Goal: Task Accomplishment & Management: Use online tool/utility

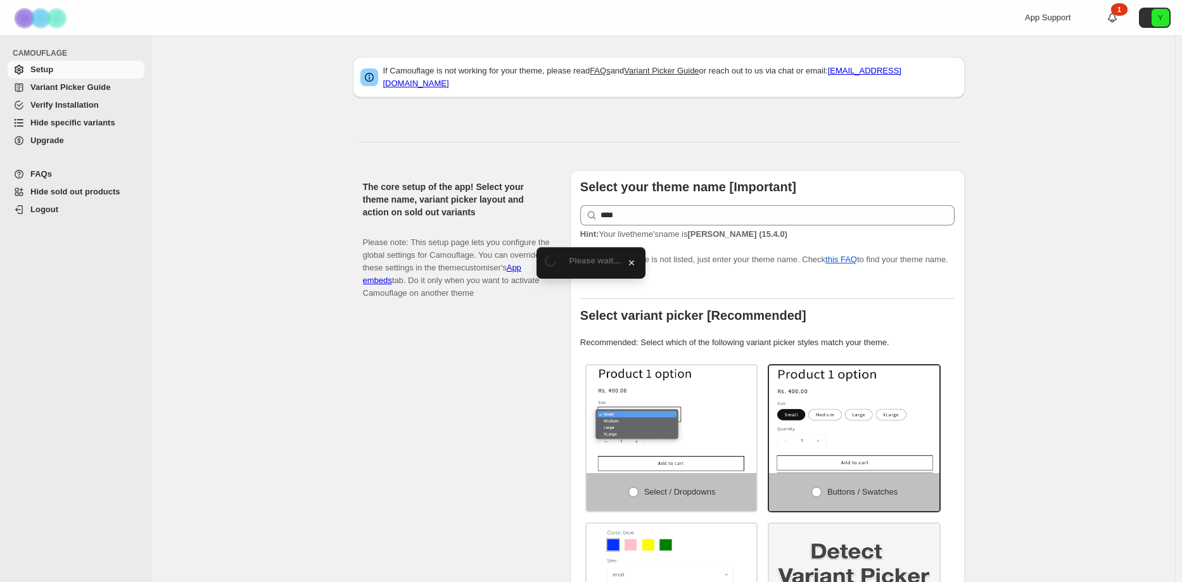
select select "******"
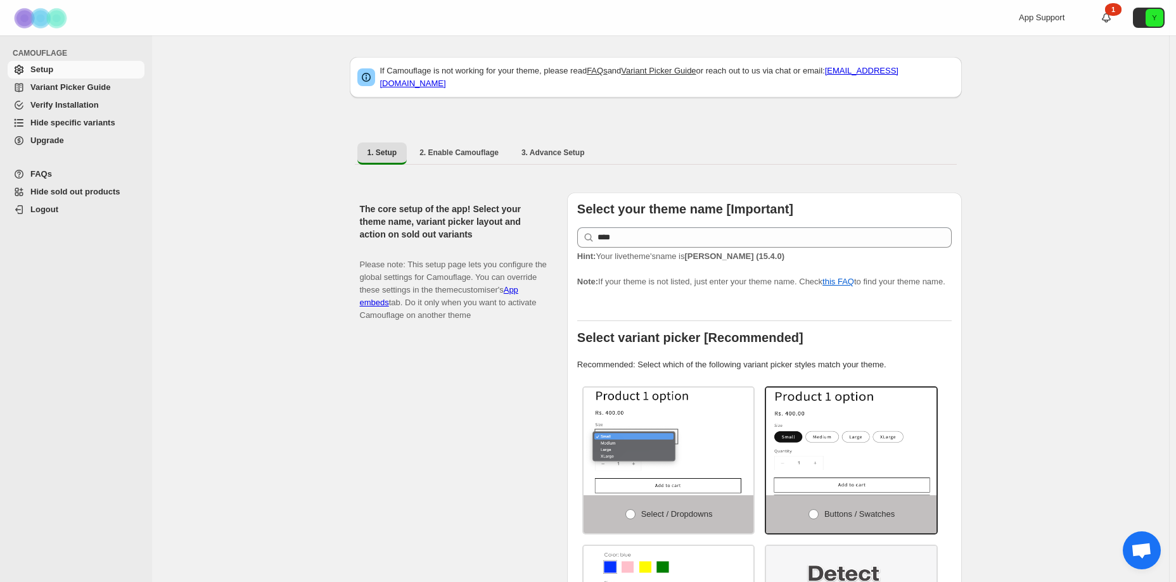
click at [85, 125] on span "Hide specific variants" at bounding box center [72, 123] width 85 height 10
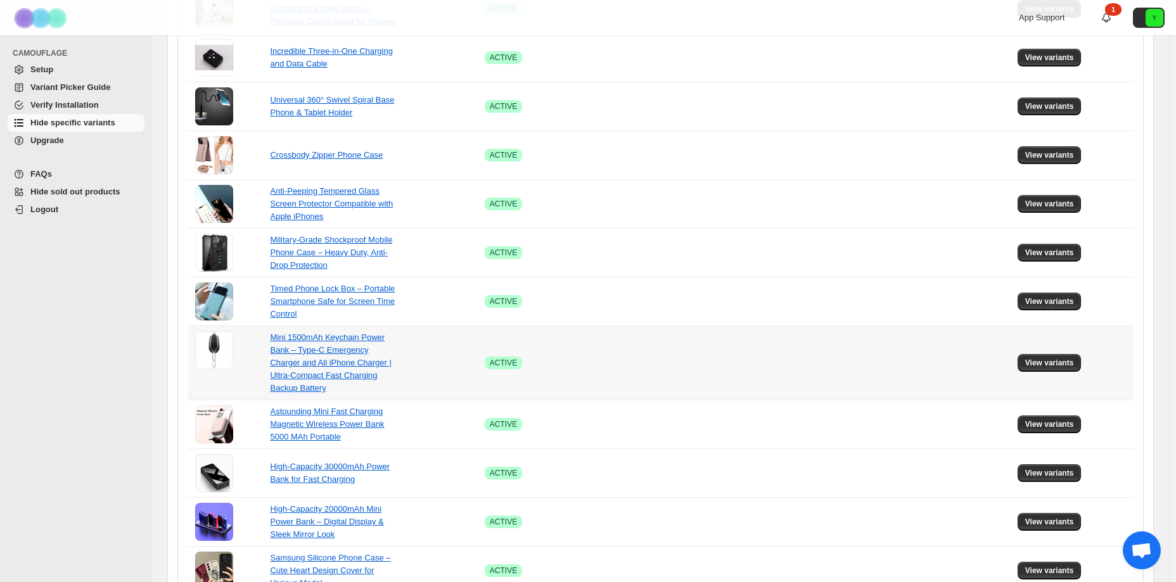
scroll to position [744, 0]
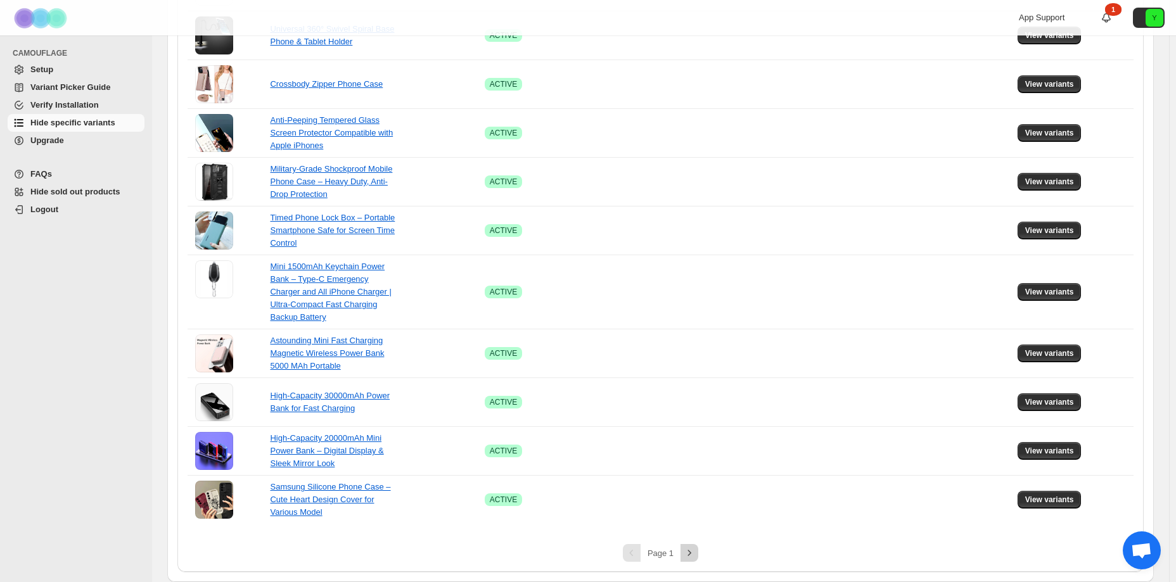
click at [692, 550] on icon "Next" at bounding box center [689, 553] width 13 height 13
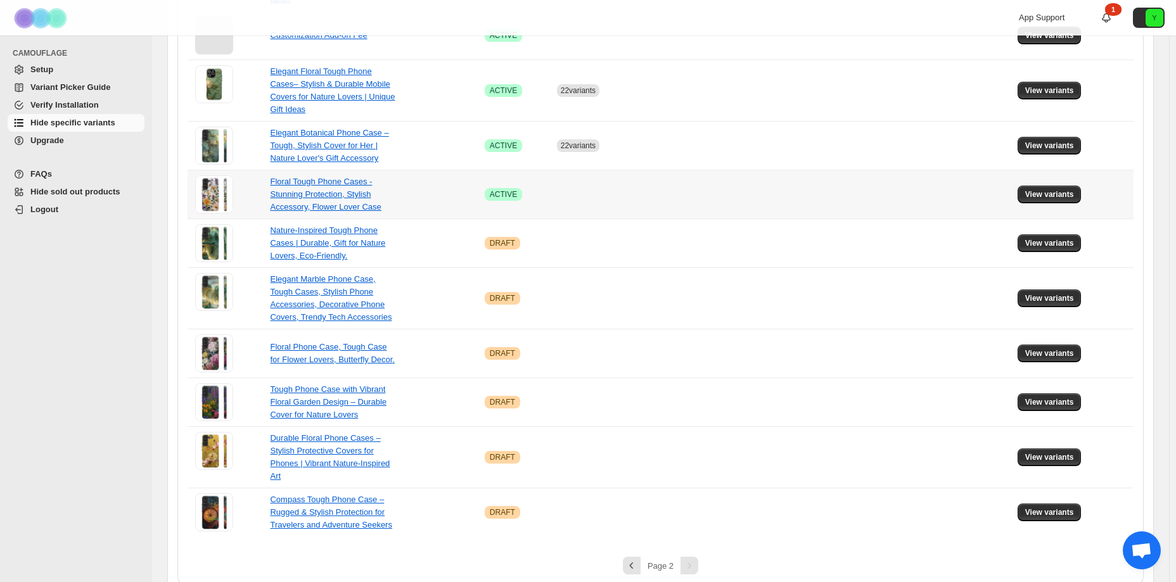
click at [637, 188] on td at bounding box center [595, 194] width 84 height 49
click at [1059, 189] on span "View variants" at bounding box center [1049, 194] width 49 height 10
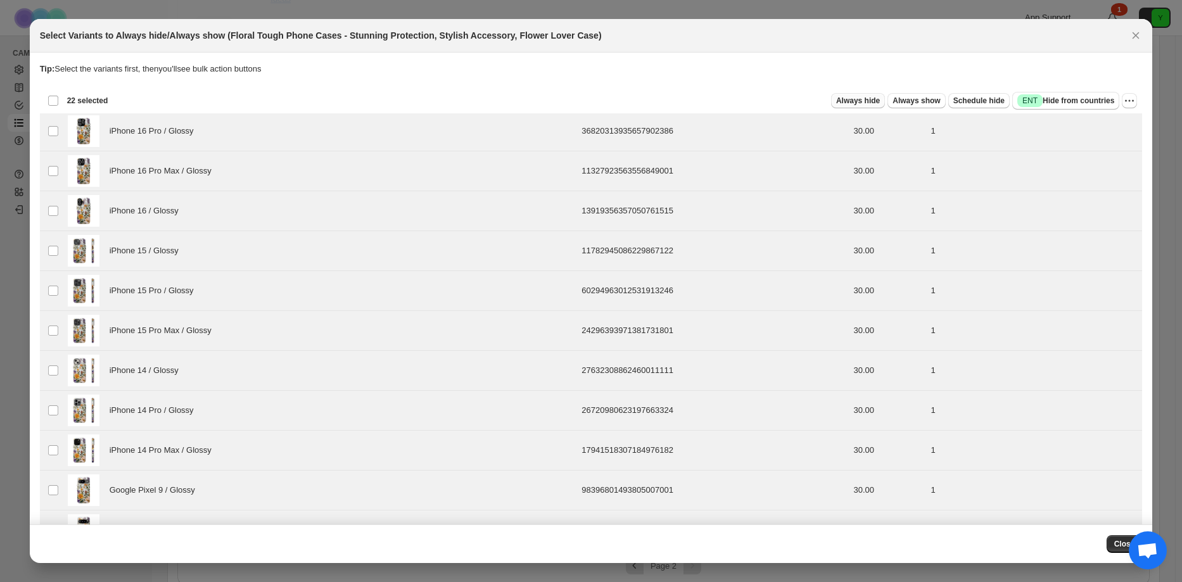
click at [872, 101] on span "Always hide" at bounding box center [858, 101] width 44 height 10
